Goal: Transaction & Acquisition: Purchase product/service

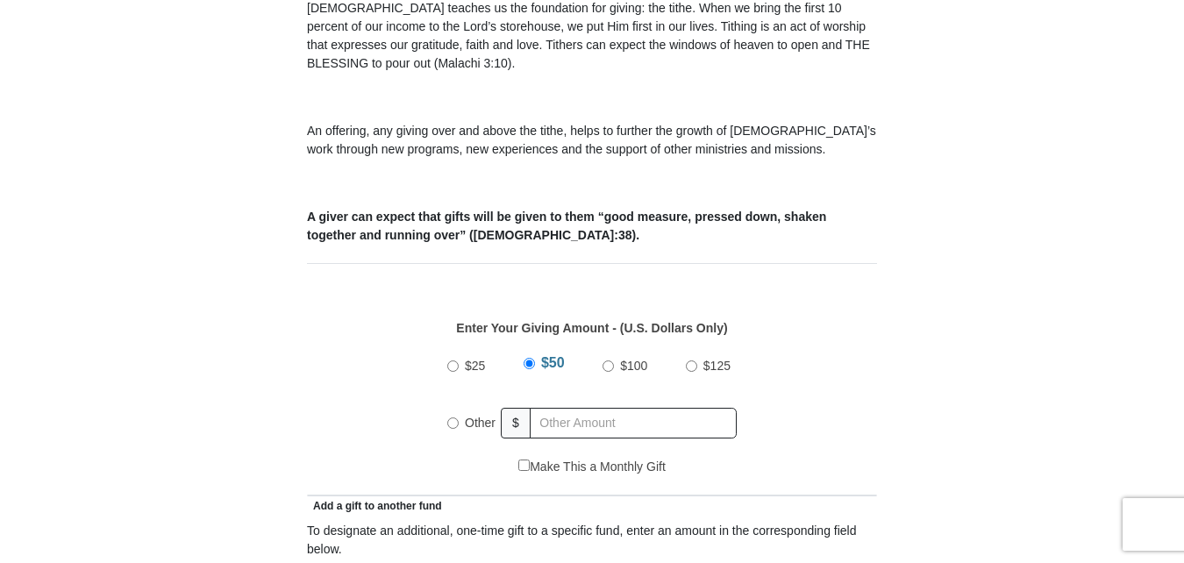
scroll to position [701, 0]
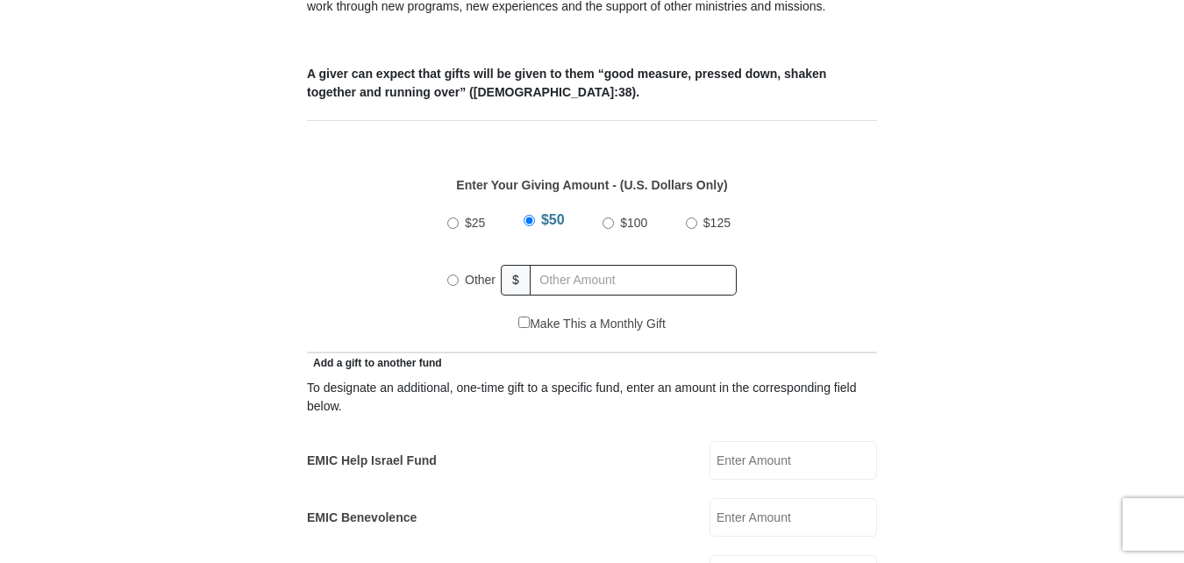
click at [451, 274] on input "Other" at bounding box center [452, 279] width 11 height 11
radio input "true"
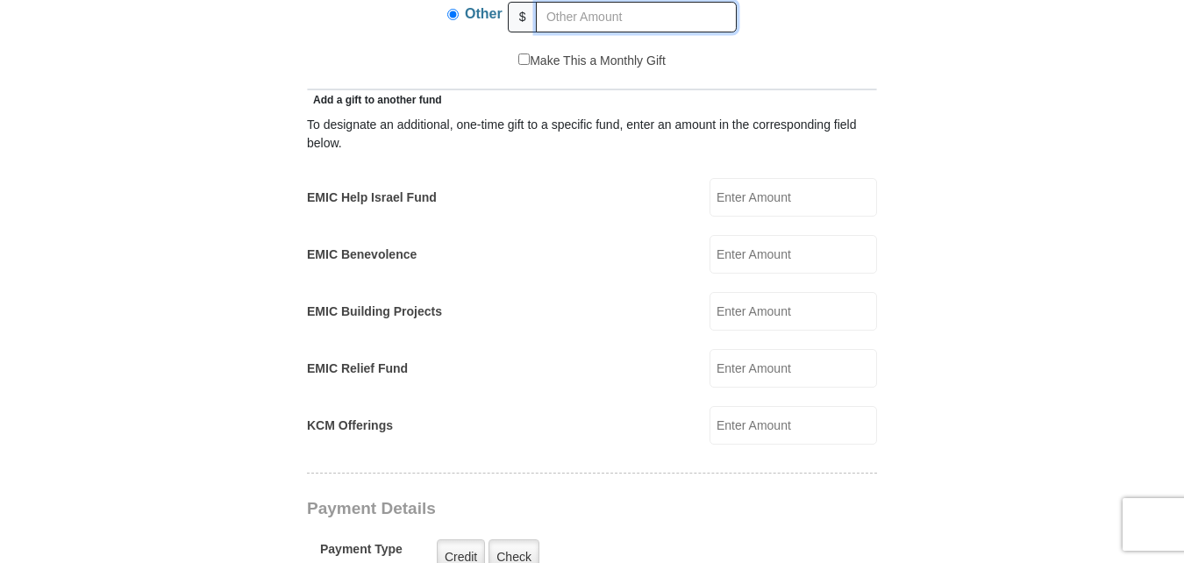
scroll to position [1052, 0]
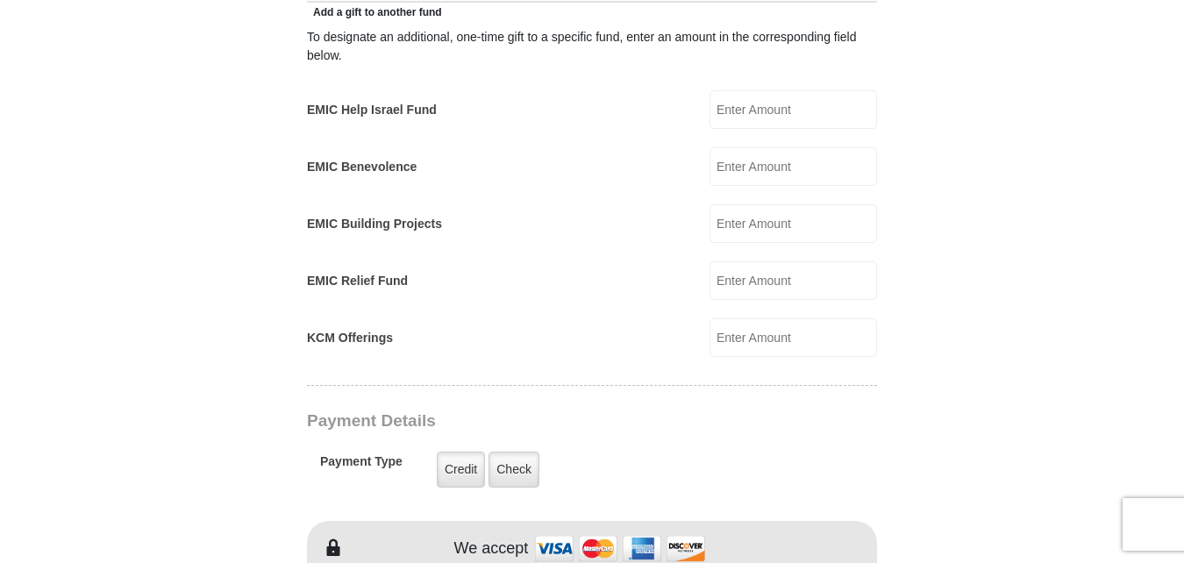
click at [747, 318] on input "KCM Offerings" at bounding box center [792, 337] width 167 height 39
type input "100.00"
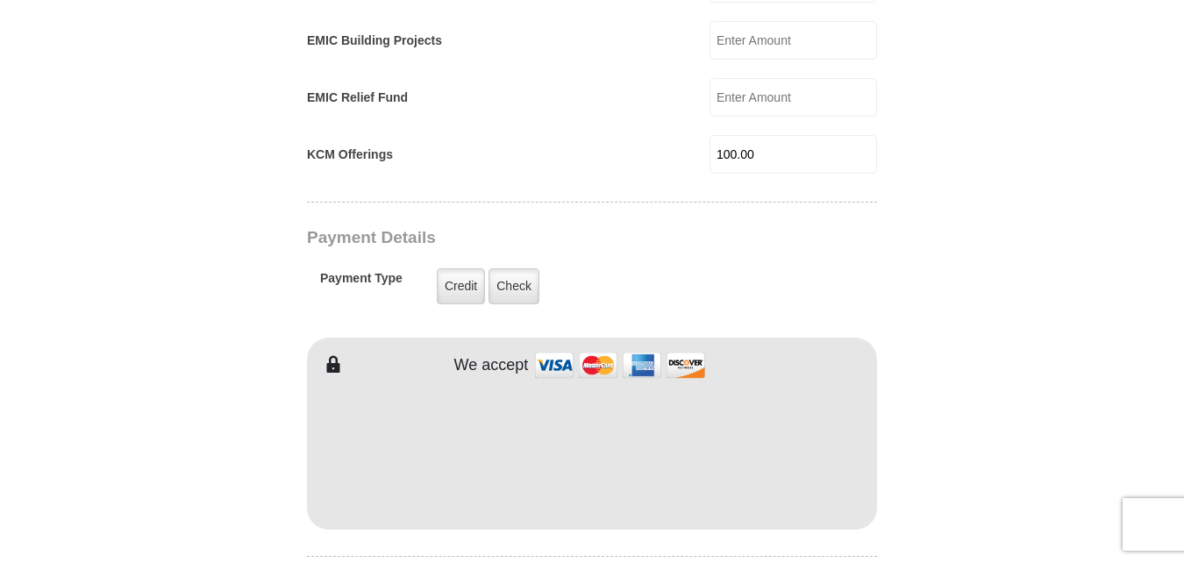
scroll to position [1323, 0]
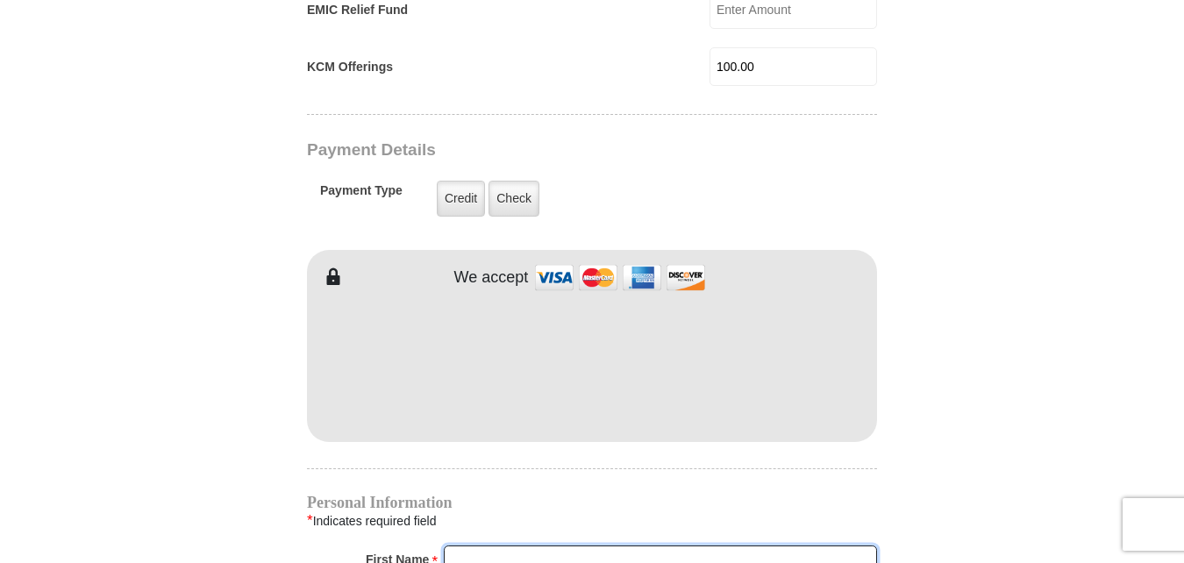
click at [493, 545] on input "First Name *" at bounding box center [660, 560] width 433 height 30
type input "[PERSON_NAME]"
type input "38.00"
type input "Hill"
type input "[EMAIL_ADDRESS][DOMAIN_NAME]"
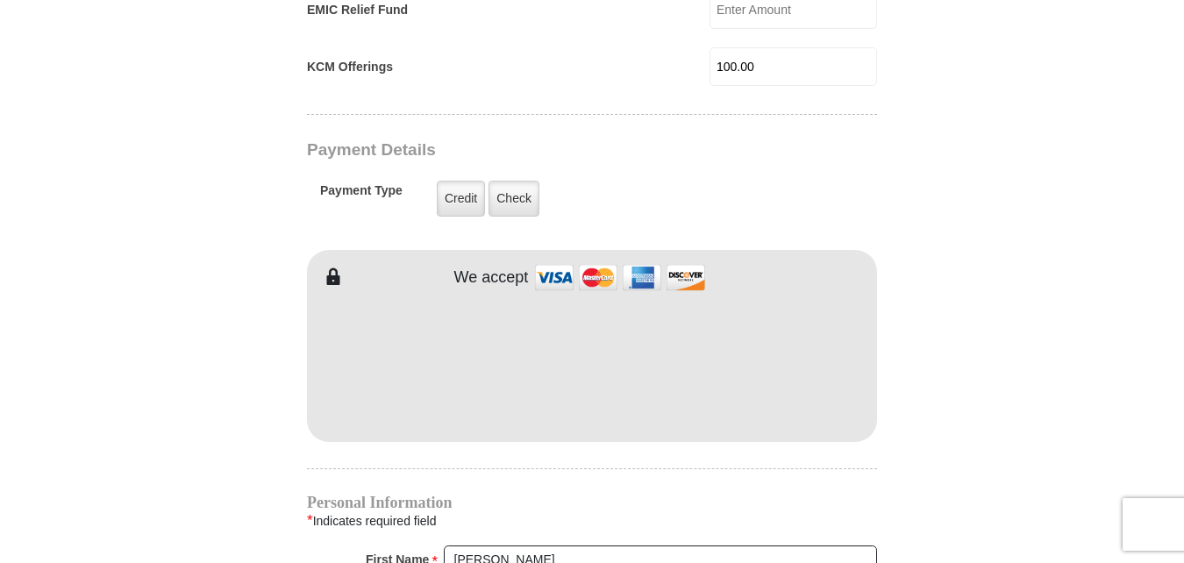
type input "[STREET_ADDRESS][PERSON_NAME]"
type input "apt 112"
type input "Decatur"
select select "[GEOGRAPHIC_DATA]"
type input "76234"
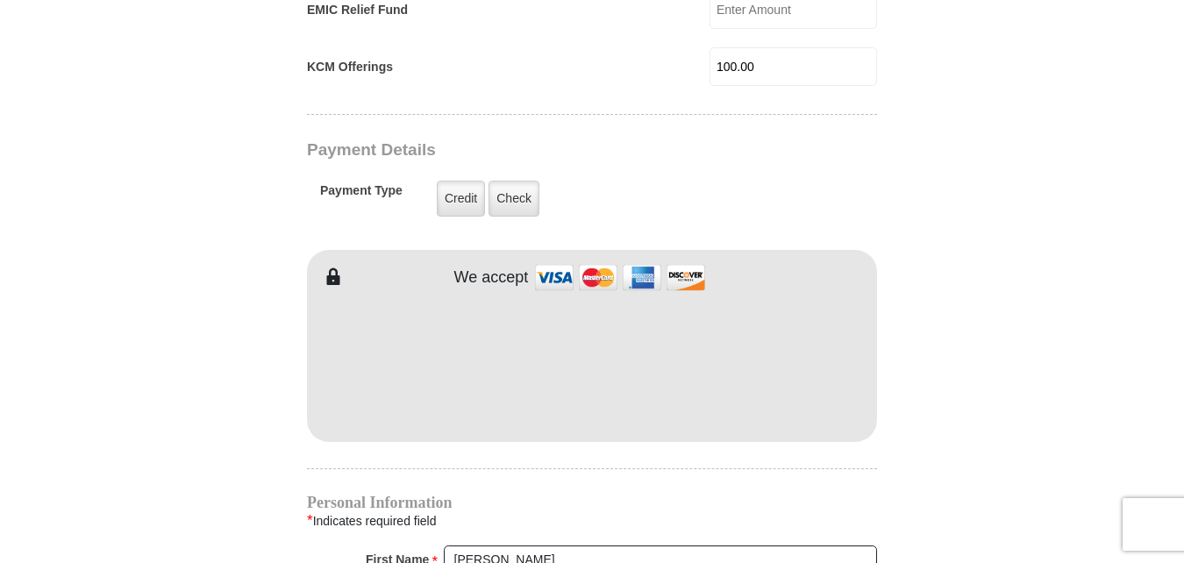
type input "8327214251"
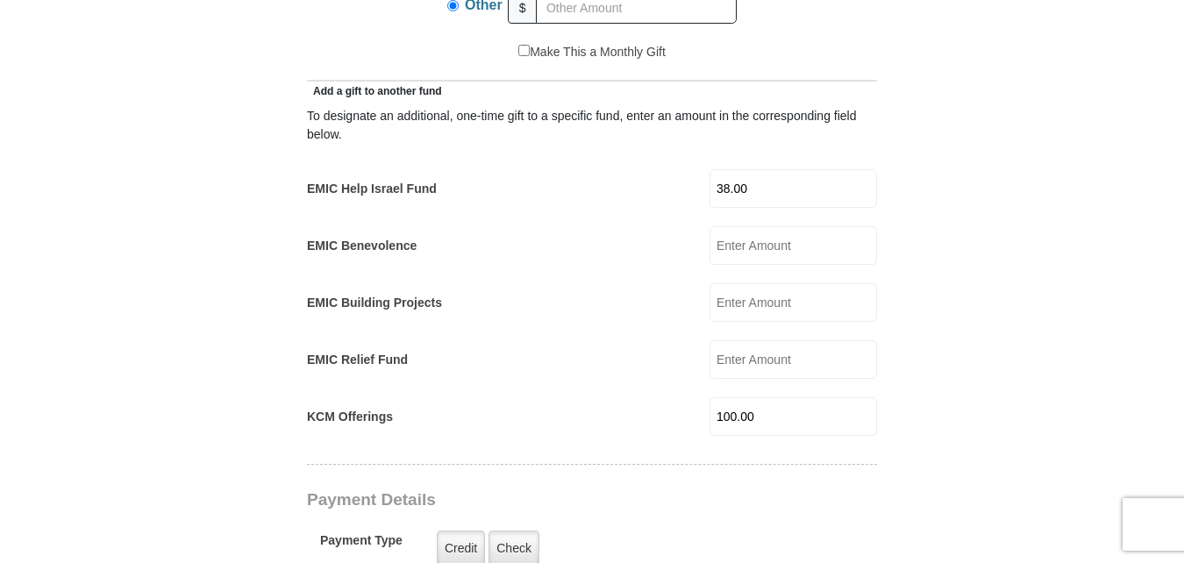
scroll to position [972, 0]
drag, startPoint x: 755, startPoint y: 168, endPoint x: 703, endPoint y: 160, distance: 52.3
click at [706, 170] on div "EMIC Help Israel Fund 38.00 EMIC Help Israel Fund Amount must be a valid number…" at bounding box center [592, 189] width 570 height 39
click at [736, 170] on input "EMIC Help Israel Fund" at bounding box center [792, 189] width 167 height 39
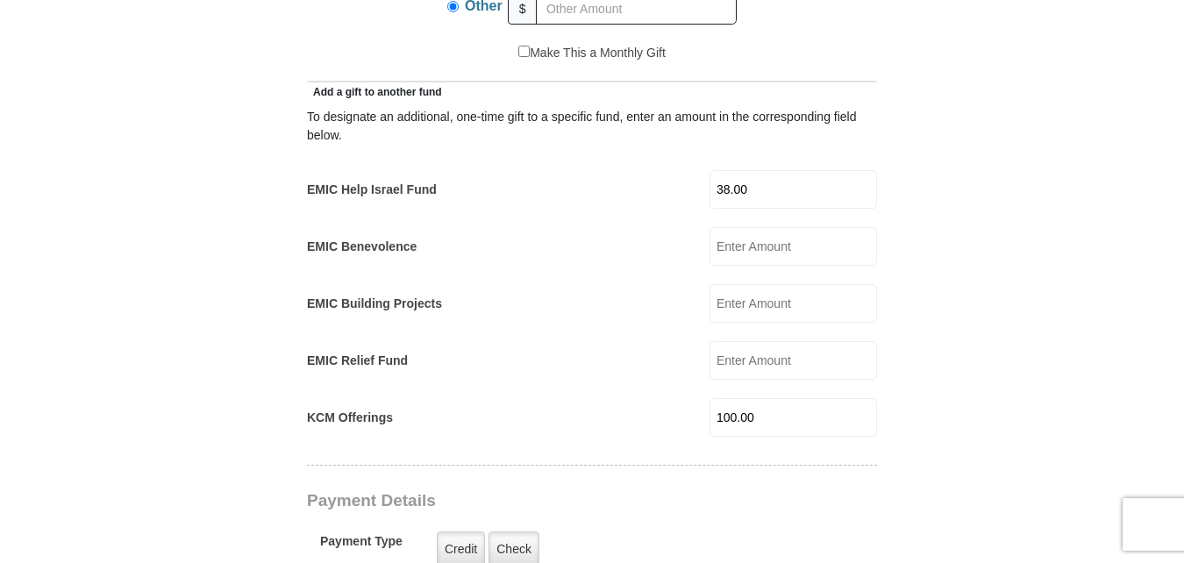
type input "38.00"
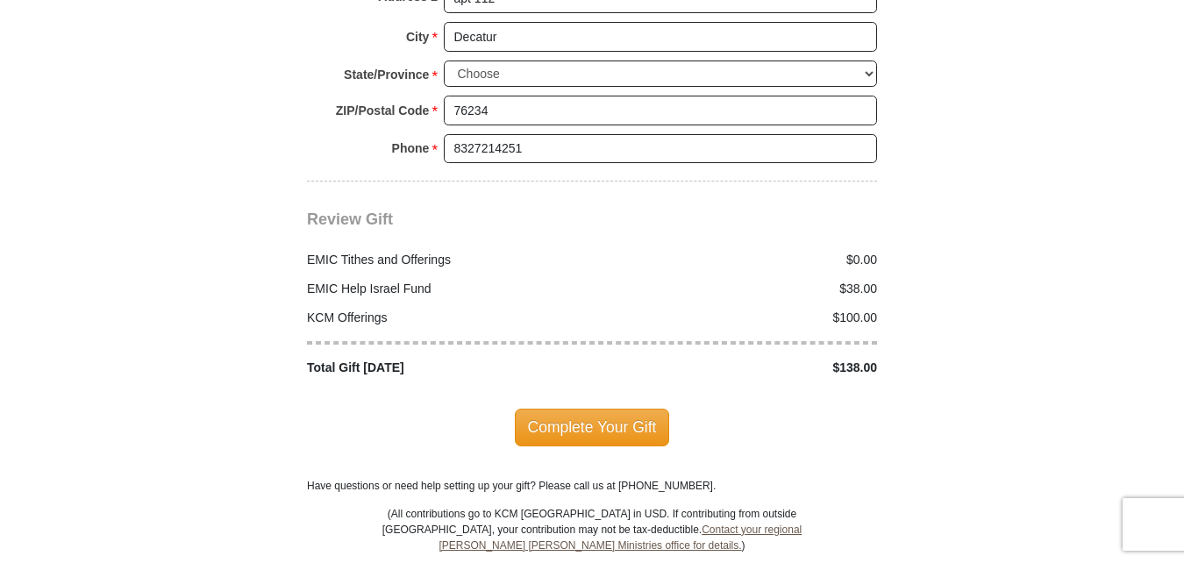
scroll to position [2112, 0]
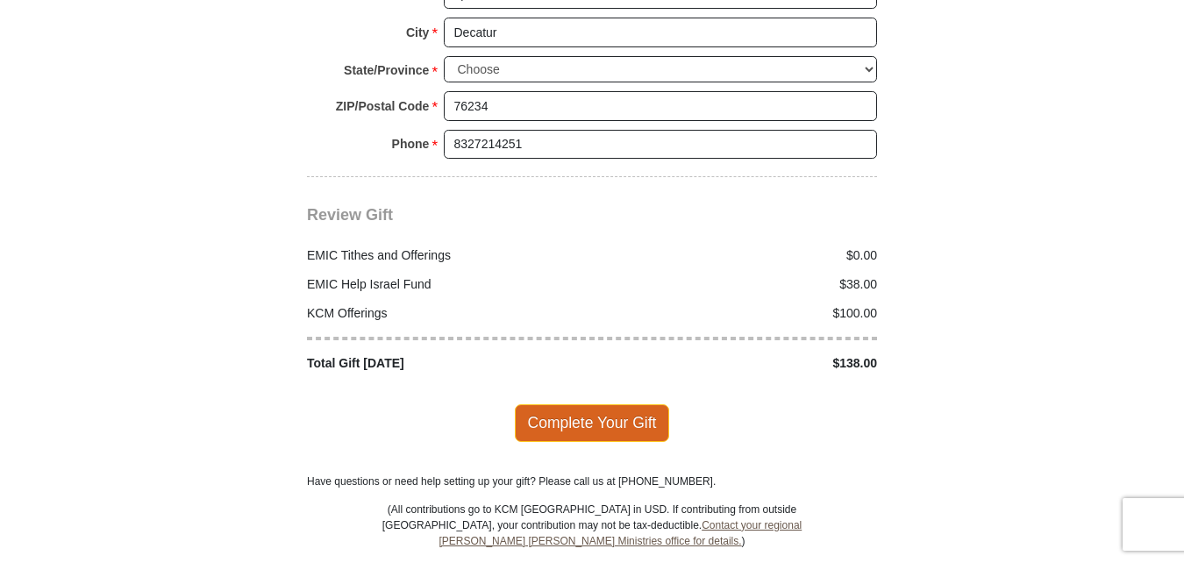
click at [576, 404] on span "Complete Your Gift" at bounding box center [592, 422] width 155 height 37
